Goal: Information Seeking & Learning: Understand process/instructions

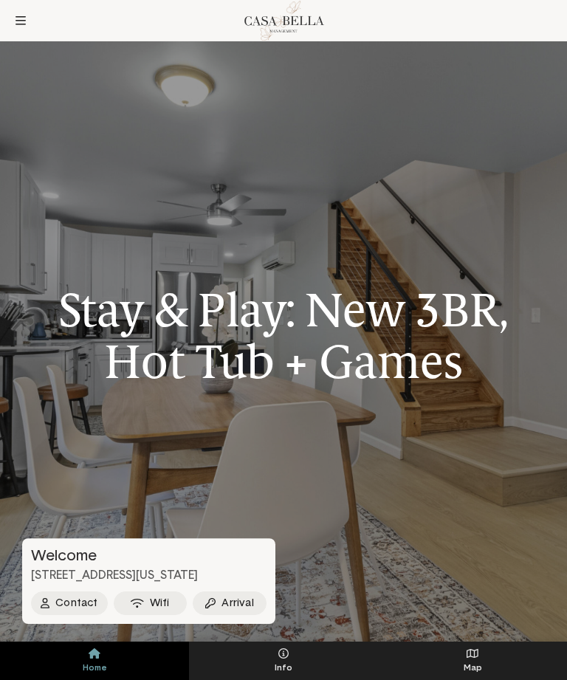
click at [12, 16] on button at bounding box center [21, 21] width 30 height 30
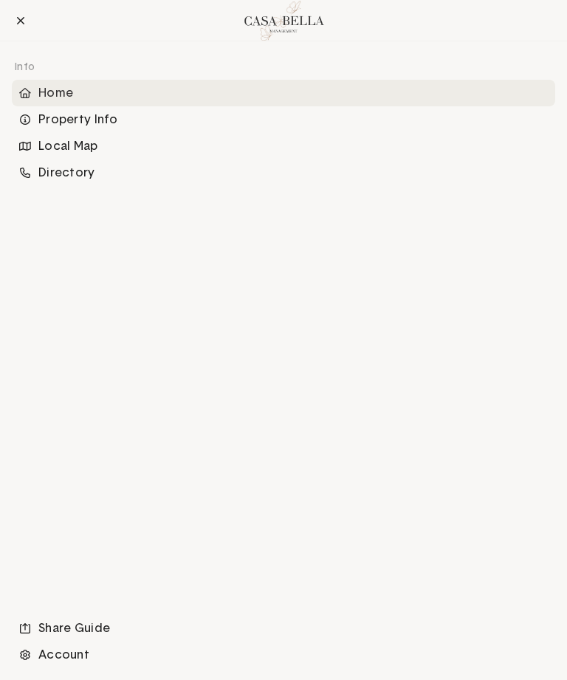
click at [18, 20] on icon at bounding box center [20, 21] width 9 height 12
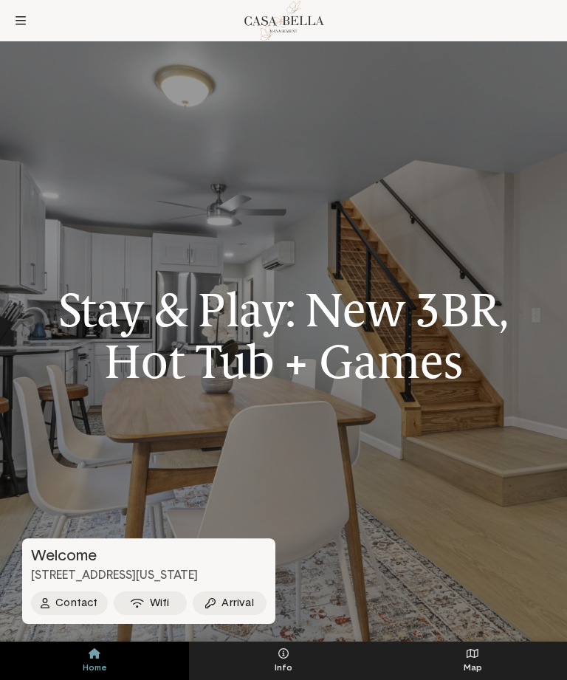
click at [282, 667] on span "Info" at bounding box center [283, 668] width 189 height 10
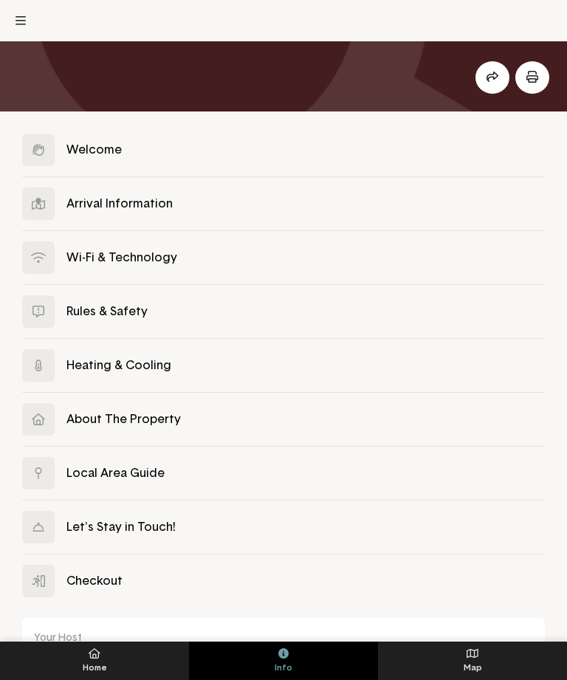
scroll to position [153, 0]
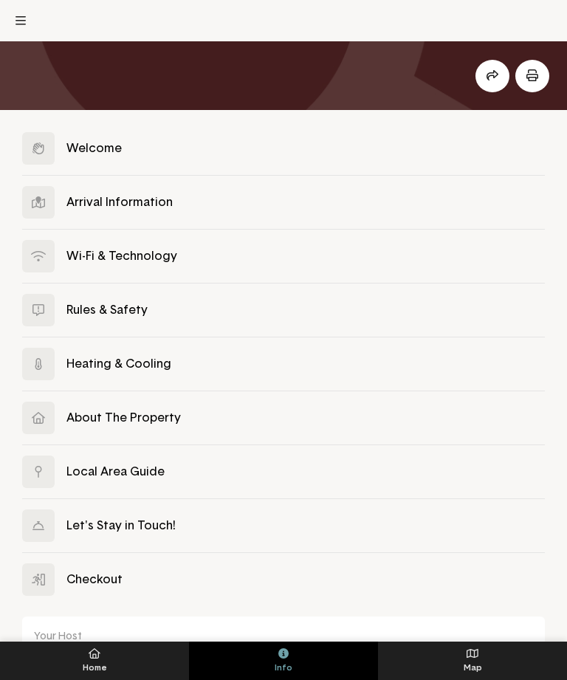
click at [107, 416] on button at bounding box center [283, 417] width 523 height 53
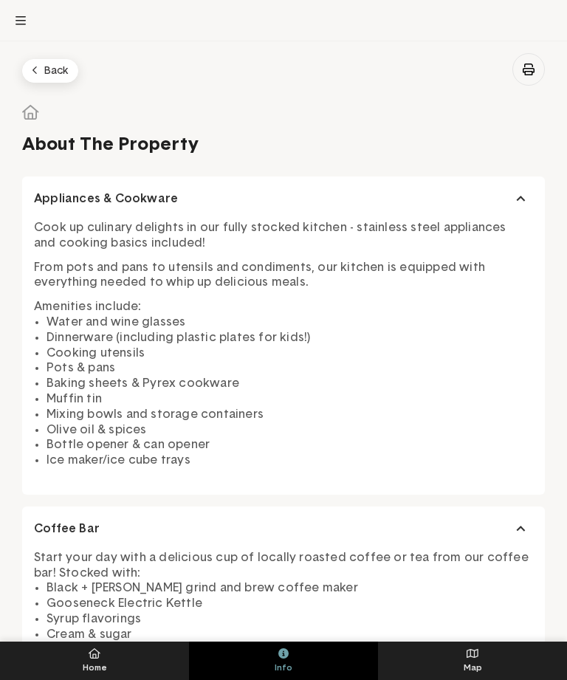
click at [52, 77] on button "Back" at bounding box center [50, 71] width 56 height 24
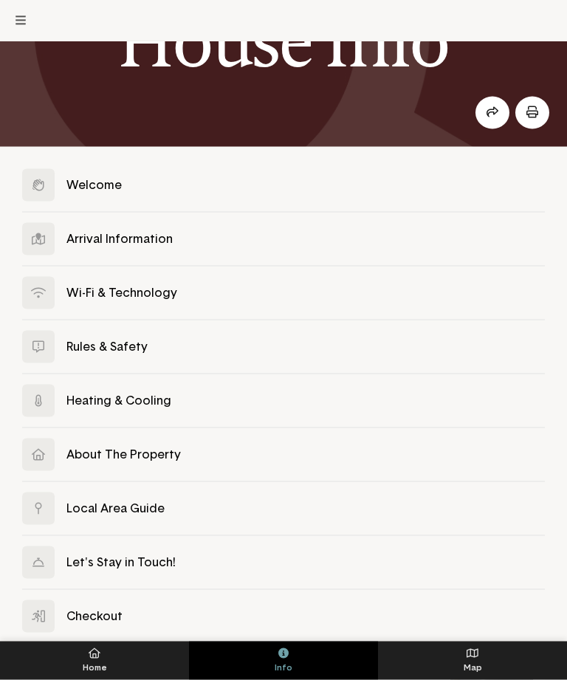
click at [98, 290] on button at bounding box center [283, 293] width 523 height 53
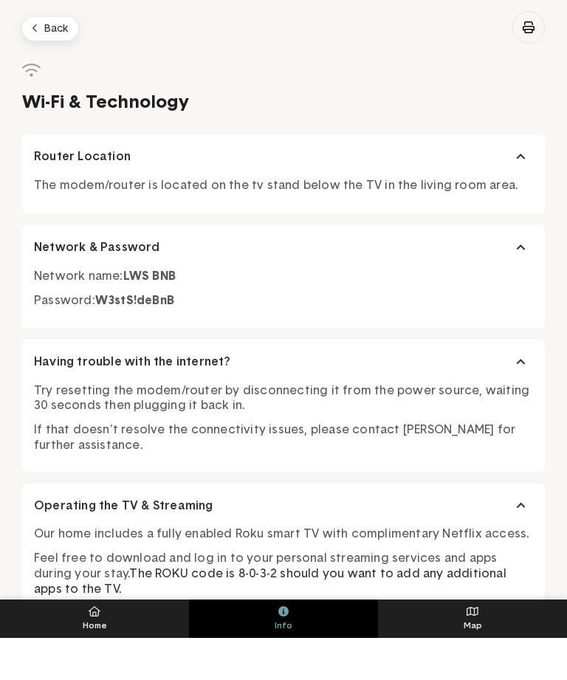
scroll to position [43, 0]
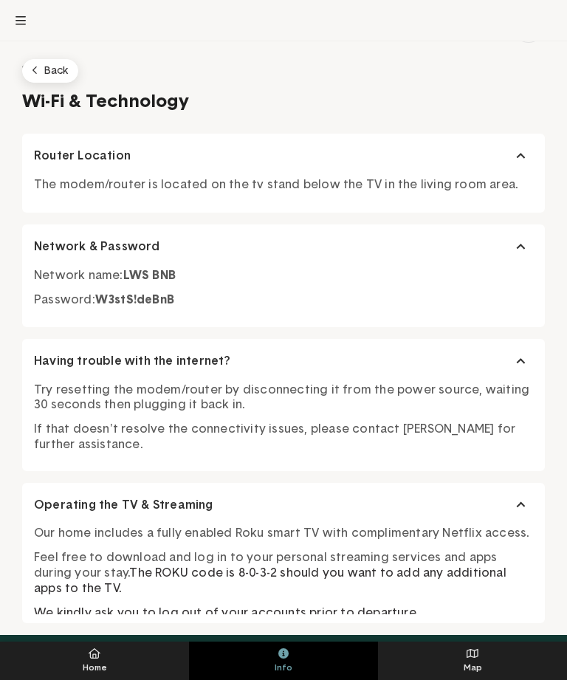
click at [47, 72] on button "Back" at bounding box center [50, 71] width 56 height 24
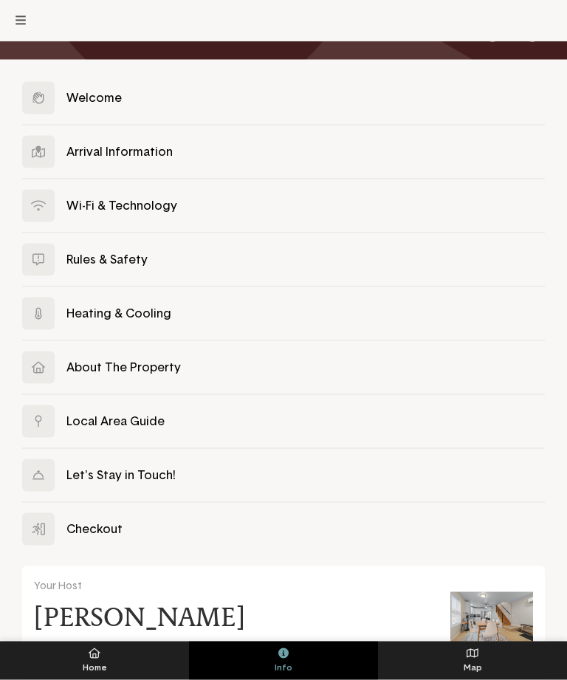
scroll to position [204, 0]
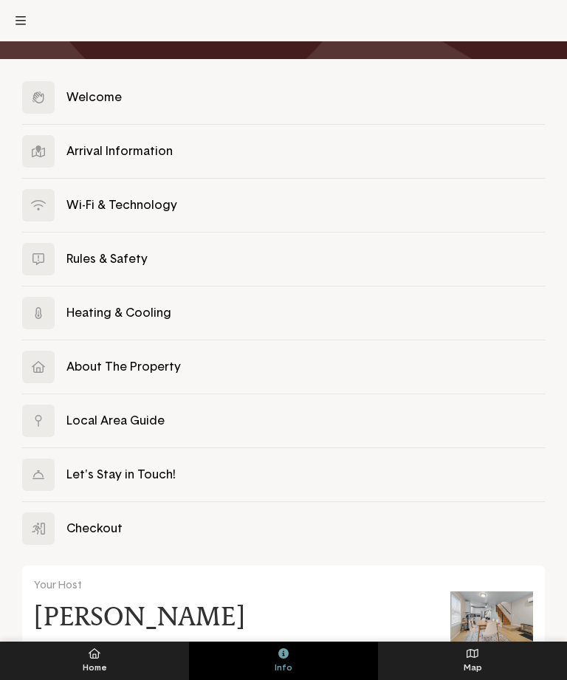
click at [113, 474] on button at bounding box center [283, 474] width 523 height 53
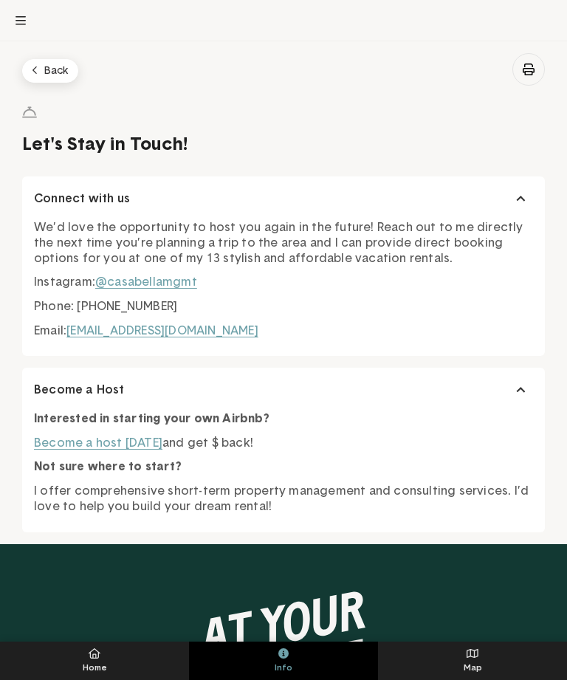
click at [44, 69] on button "Back" at bounding box center [50, 71] width 56 height 24
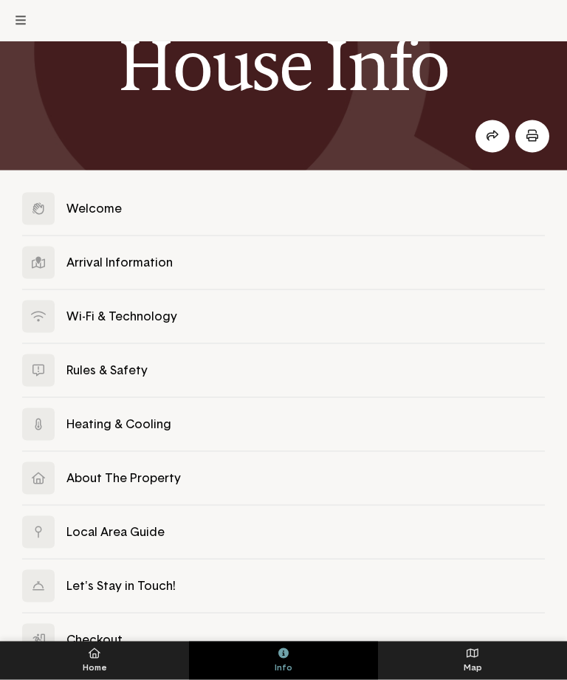
scroll to position [98, 0]
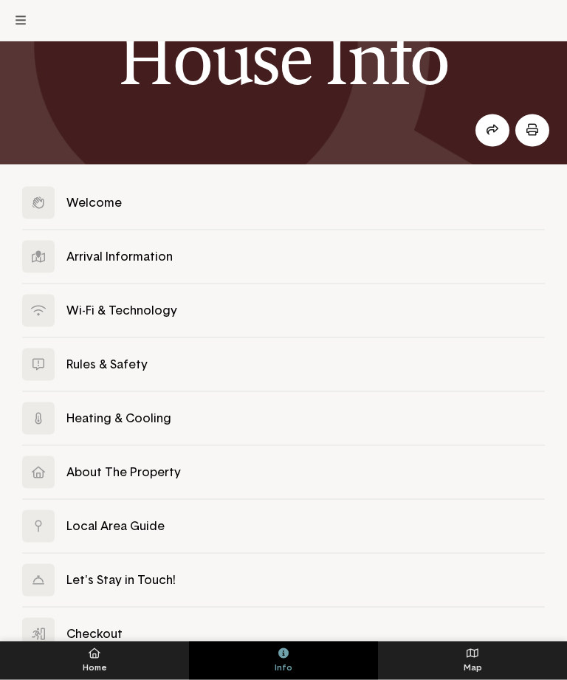
click at [72, 201] on button at bounding box center [283, 202] width 523 height 53
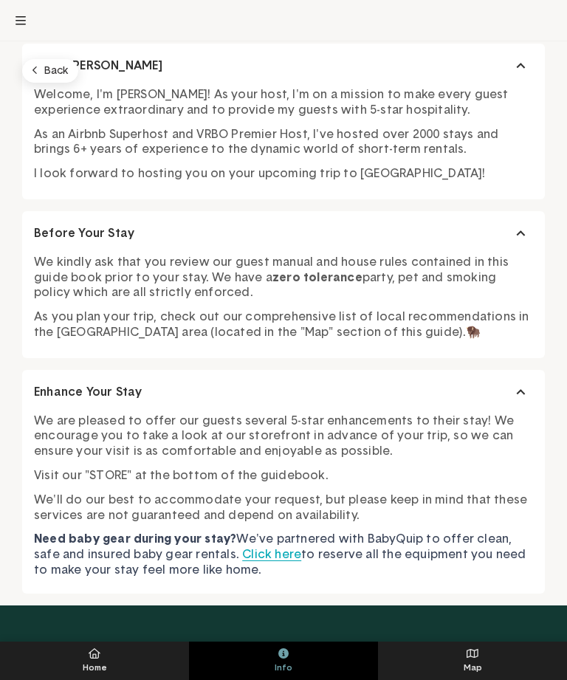
scroll to position [128, 0]
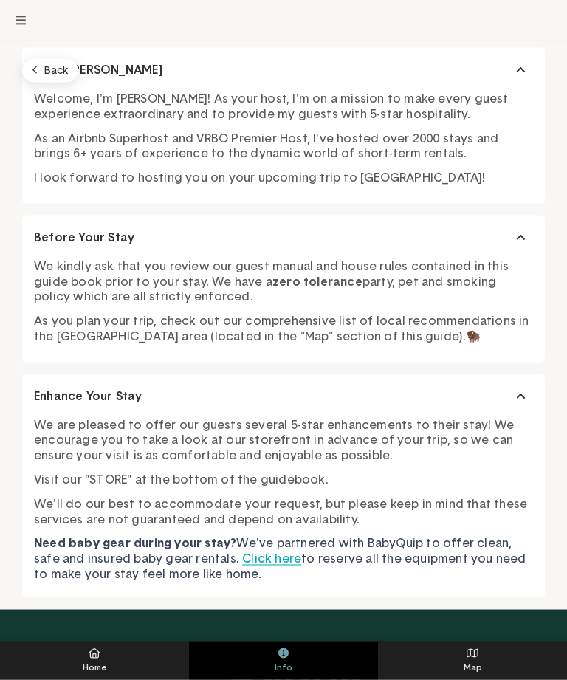
click at [51, 71] on button "Back" at bounding box center [50, 71] width 56 height 24
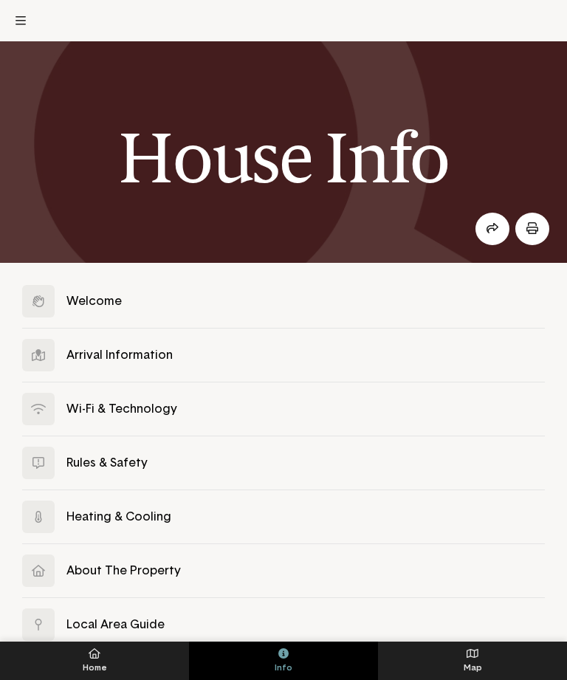
click at [100, 353] on button at bounding box center [283, 355] width 523 height 53
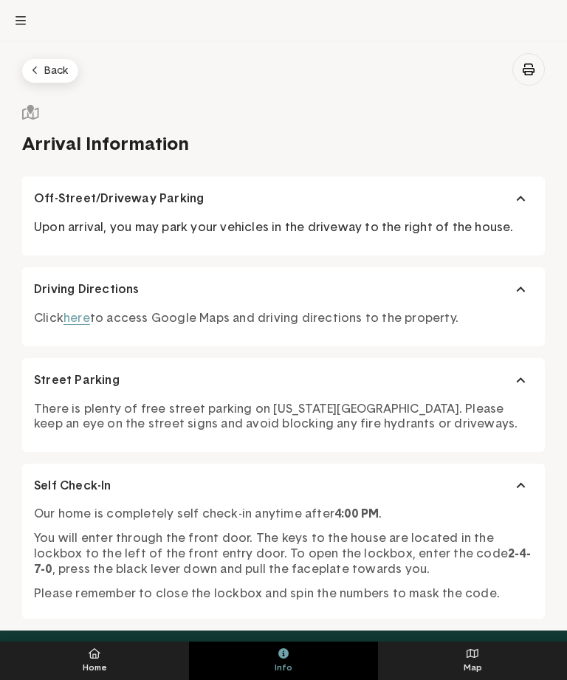
click at [55, 75] on button "Back" at bounding box center [50, 71] width 56 height 24
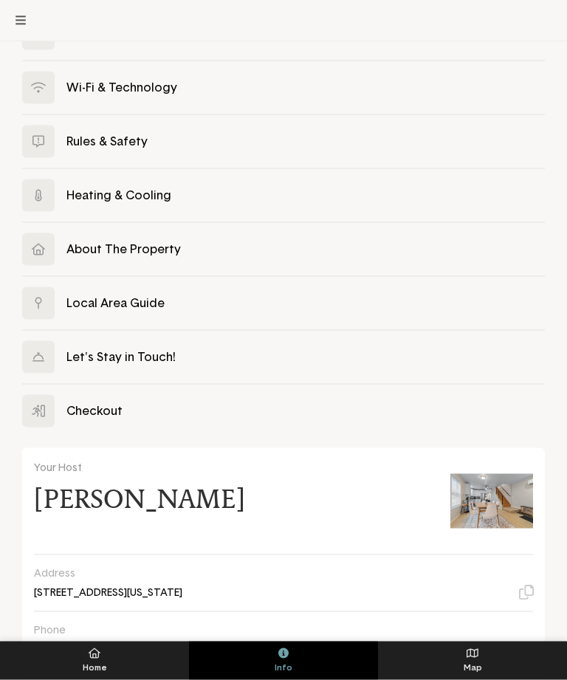
scroll to position [323, 0]
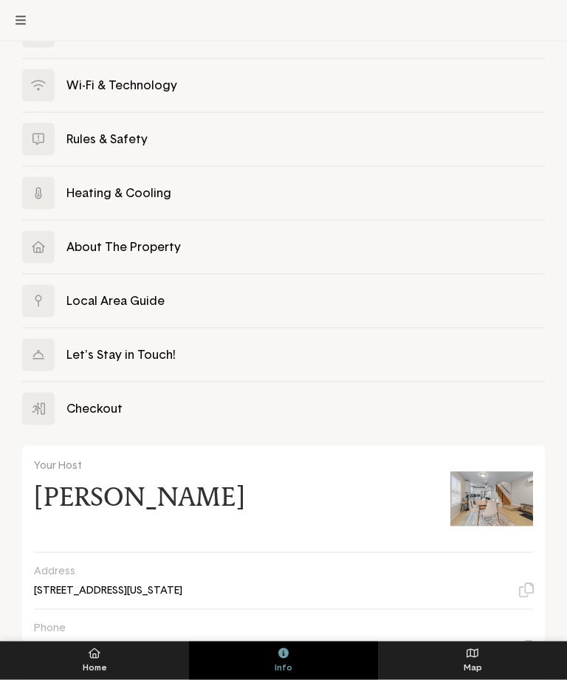
click at [99, 292] on button at bounding box center [283, 301] width 523 height 53
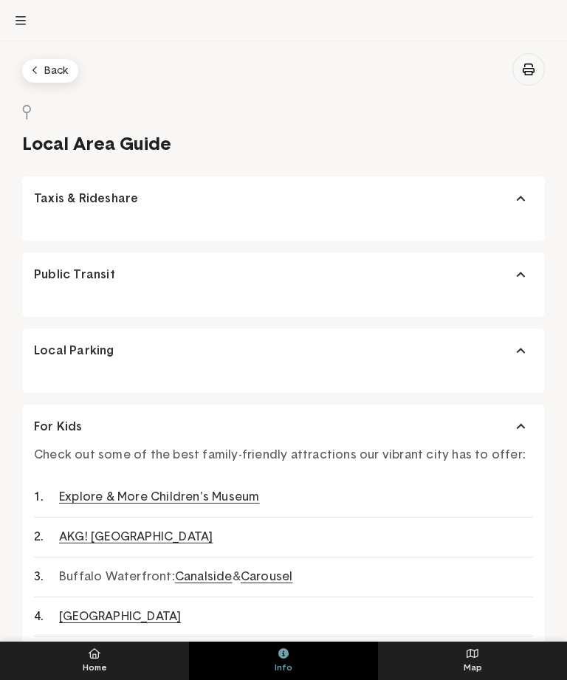
click at [63, 339] on button "Local Parking" at bounding box center [283, 351] width 523 height 45
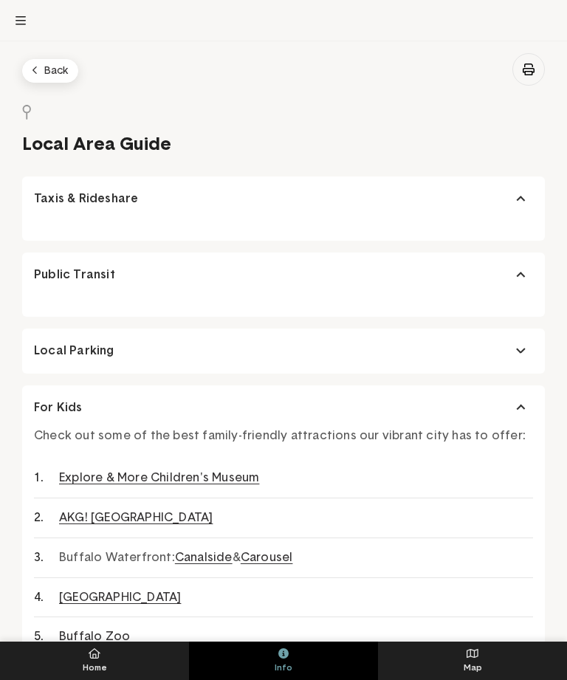
click at [63, 266] on button "Public Transit" at bounding box center [283, 274] width 523 height 45
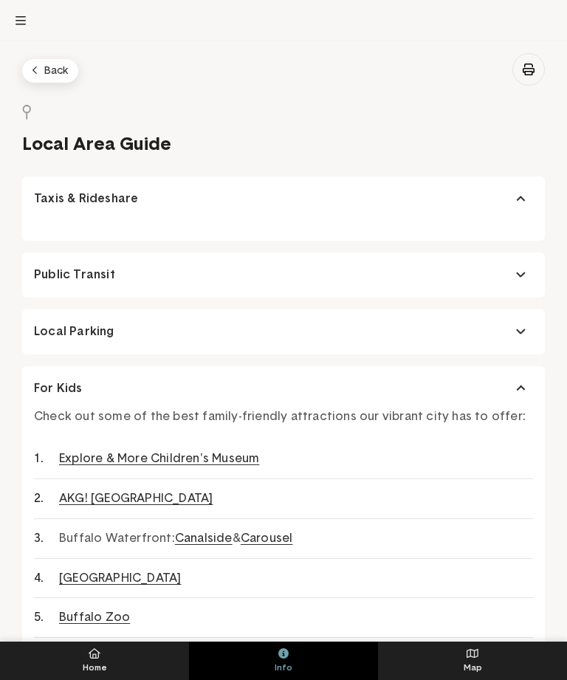
click at [53, 204] on span "Taxis & Rideshare" at bounding box center [86, 199] width 104 height 16
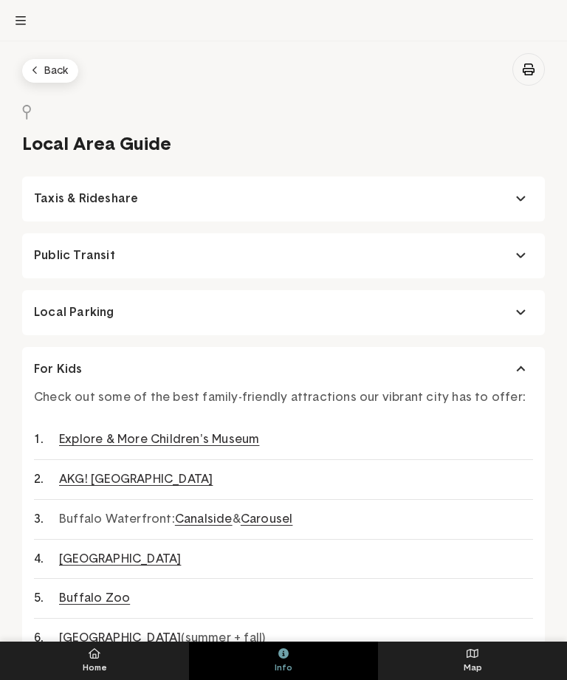
click at [24, 21] on icon at bounding box center [21, 21] width 10 height 12
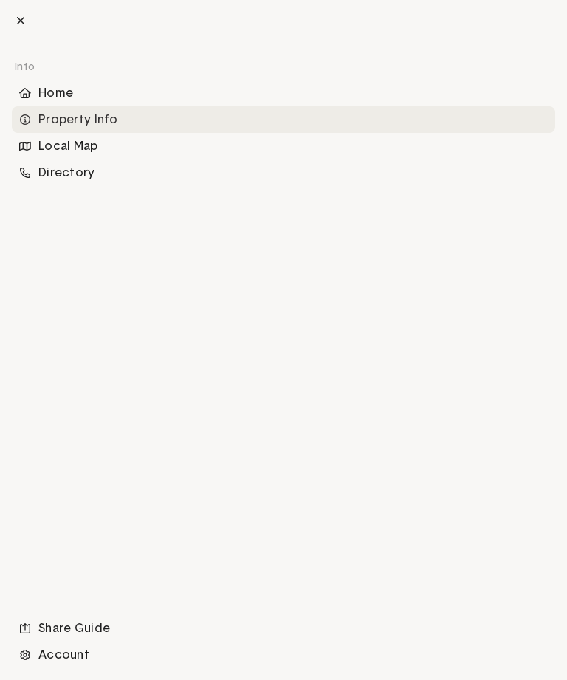
click at [66, 143] on div "Local Map" at bounding box center [293, 147] width 511 height 16
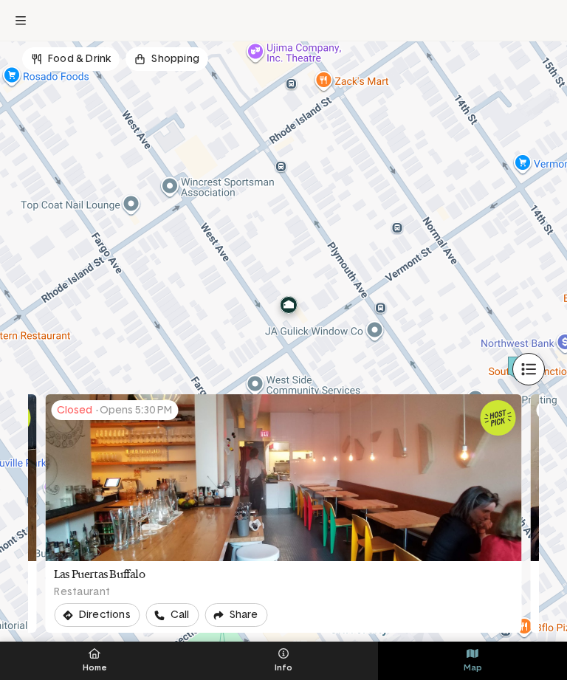
click at [100, 651] on icon at bounding box center [95, 653] width 12 height 10
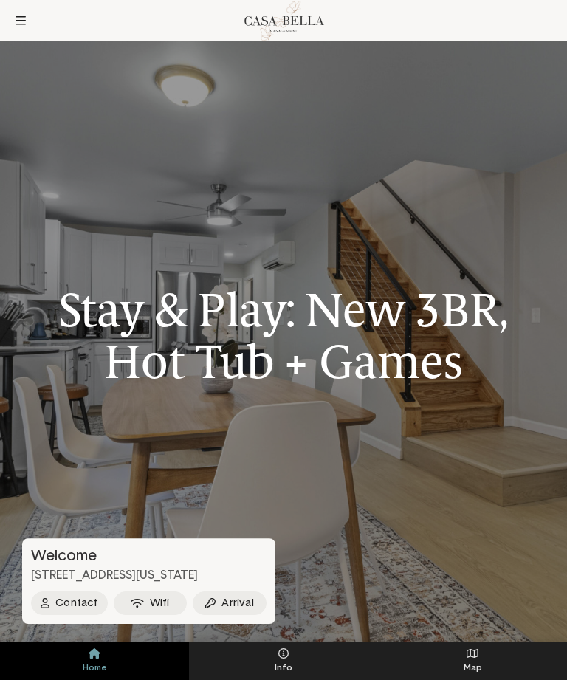
click at [27, 24] on button at bounding box center [21, 21] width 30 height 30
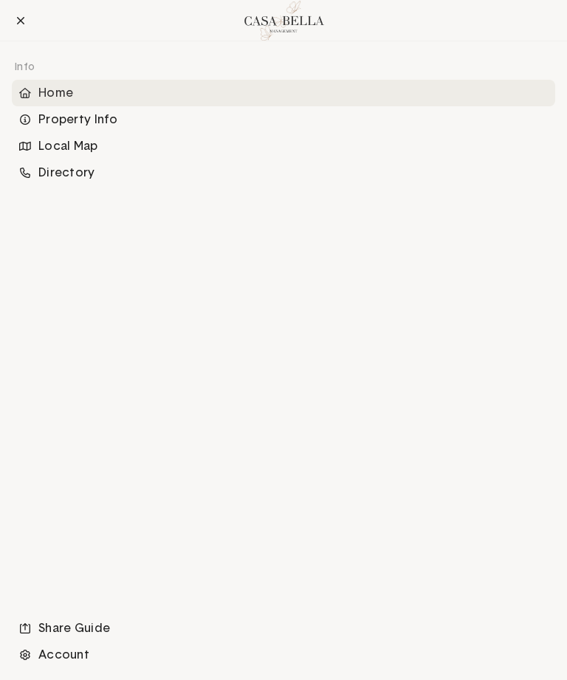
click at [53, 172] on div "Directory" at bounding box center [293, 173] width 511 height 16
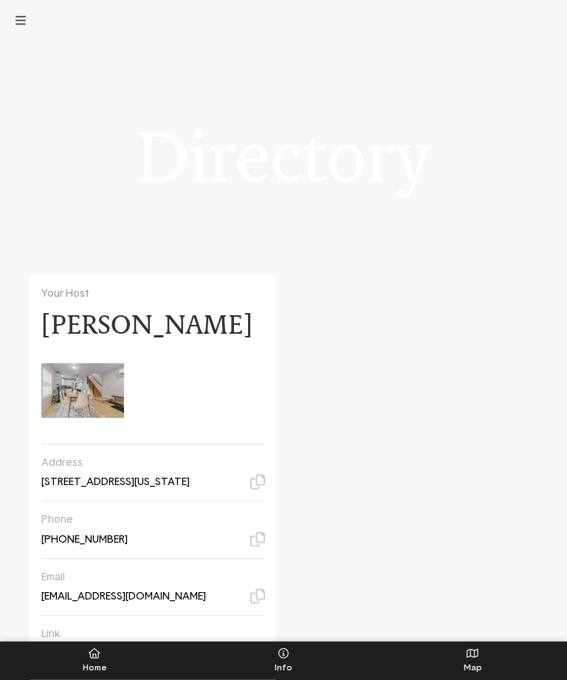
scroll to position [22, 0]
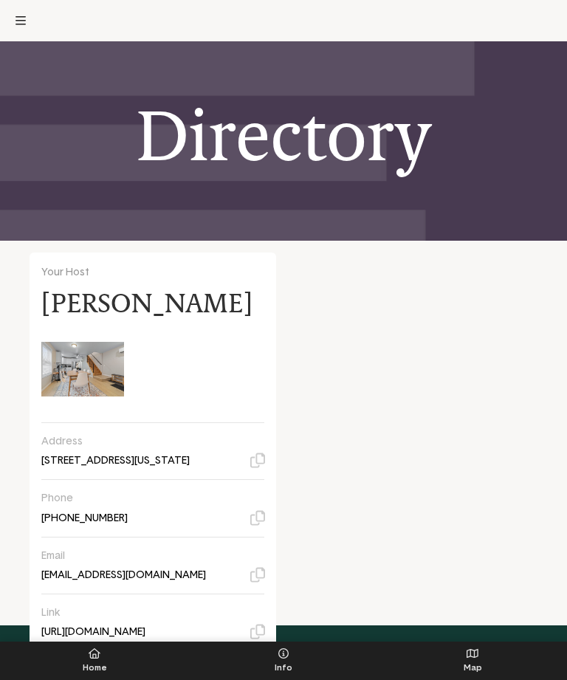
click at [27, 24] on button at bounding box center [21, 21] width 30 height 30
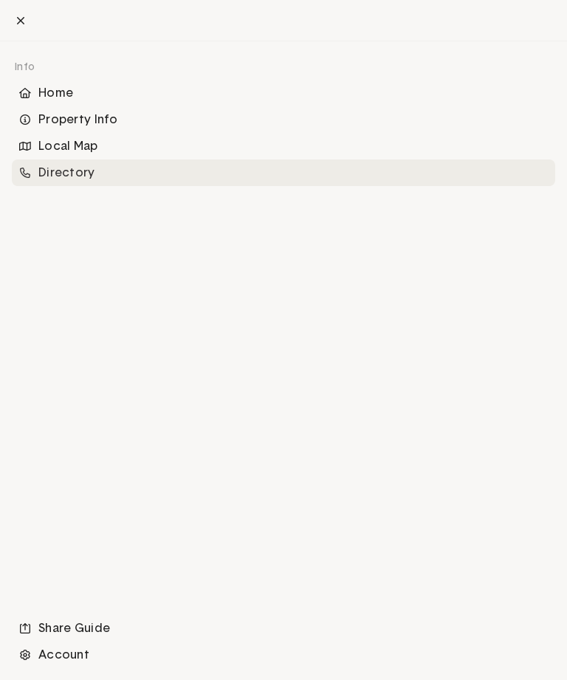
click at [46, 95] on div "Home" at bounding box center [293, 94] width 511 height 16
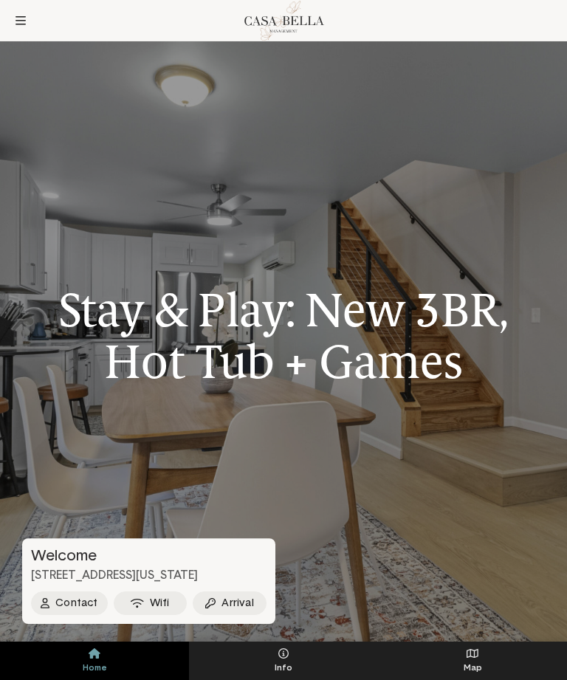
click at [148, 600] on button "Wifi" at bounding box center [151, 603] width 74 height 24
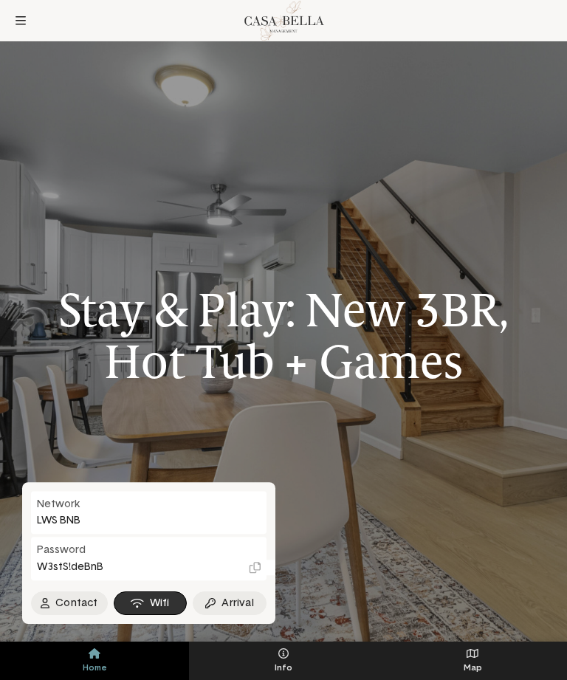
click at [225, 609] on button "Arrival" at bounding box center [230, 603] width 74 height 24
